Goal: Obtain resource: Obtain resource

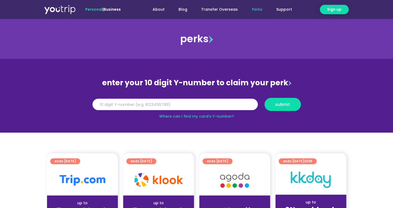
click at [103, 105] on input "Y Number" at bounding box center [174, 105] width 165 height 12
type input "8157094522"
click at [286, 104] on span "submit" at bounding box center [282, 104] width 15 height 4
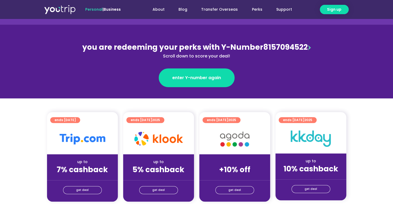
scroll to position [48, 0]
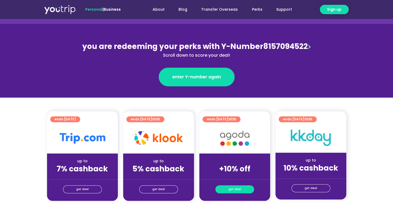
click at [238, 185] on span "get deal" at bounding box center [235, 188] width 13 height 7
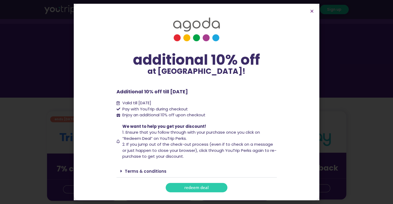
click at [177, 187] on link "redeem deal" at bounding box center [197, 187] width 62 height 9
